Goal: Task Accomplishment & Management: Use online tool/utility

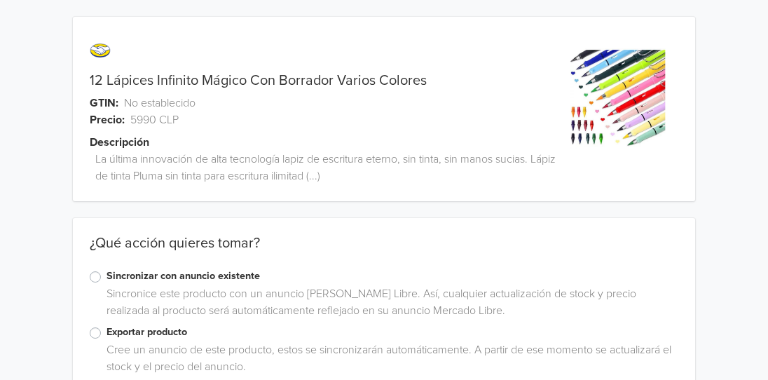
click at [107, 278] on label "Sincronizar con anuncio existente" at bounding box center [393, 275] width 572 height 15
click at [0, 0] on input "Sincronizar con anuncio existente" at bounding box center [0, 0] width 0 height 0
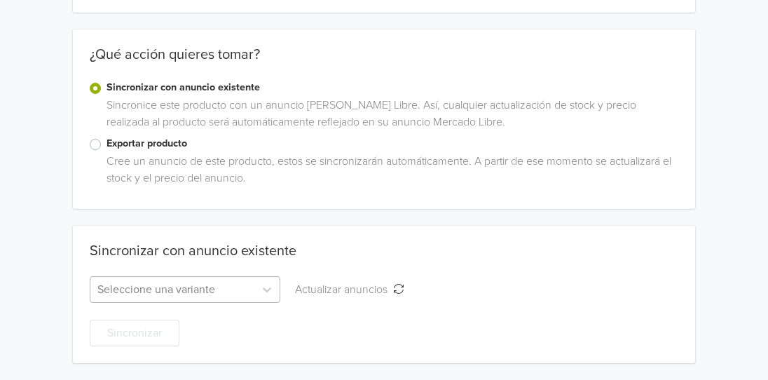
click at [207, 291] on div "Seleccione una variante" at bounding box center [185, 289] width 191 height 27
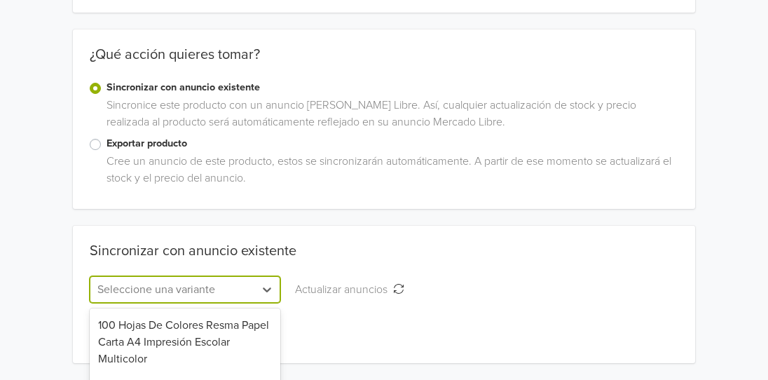
scroll to position [327, 0]
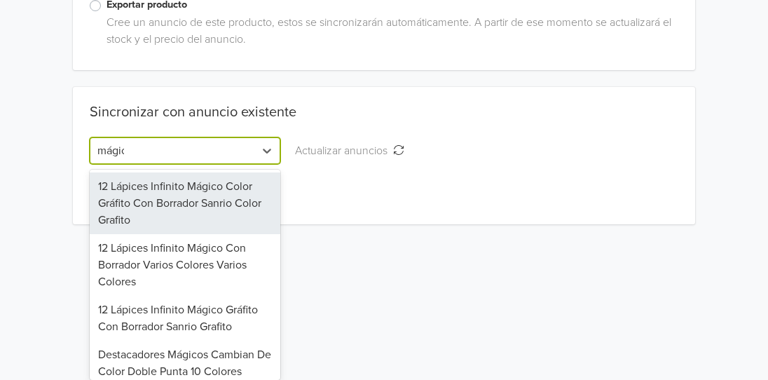
type input "mágico"
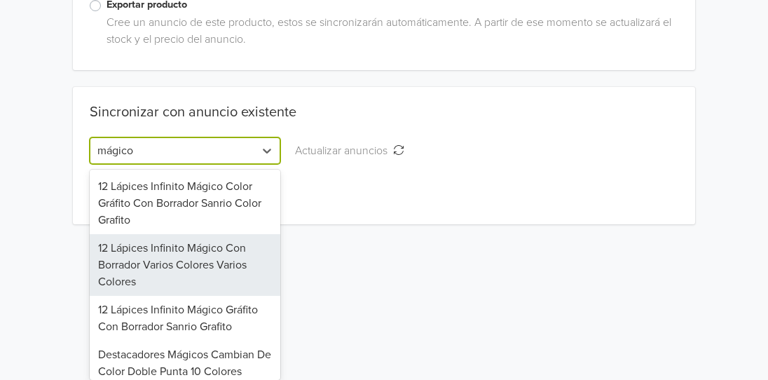
click at [205, 267] on div "12 Lápices Infinito Mágico Con Borrador Varios Colores Varios Colores" at bounding box center [185, 265] width 191 height 62
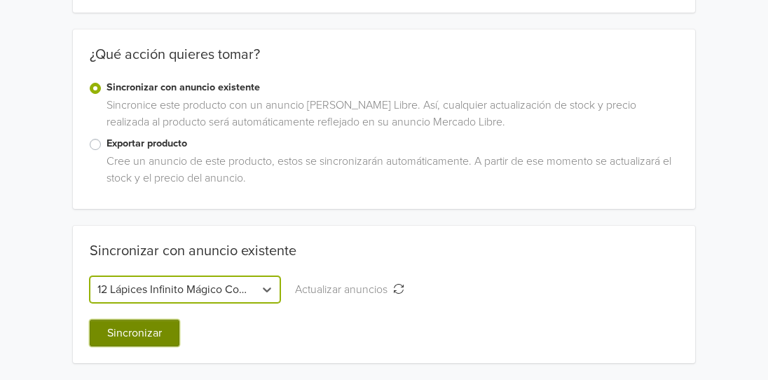
click at [161, 338] on button "Sincronizar" at bounding box center [135, 333] width 90 height 27
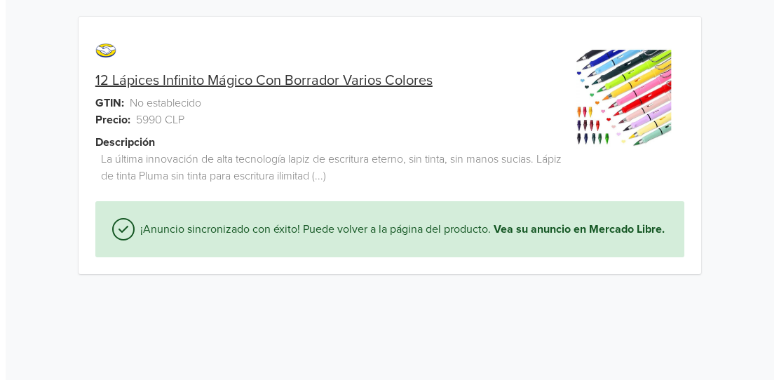
scroll to position [0, 0]
